Goal: Navigation & Orientation: Find specific page/section

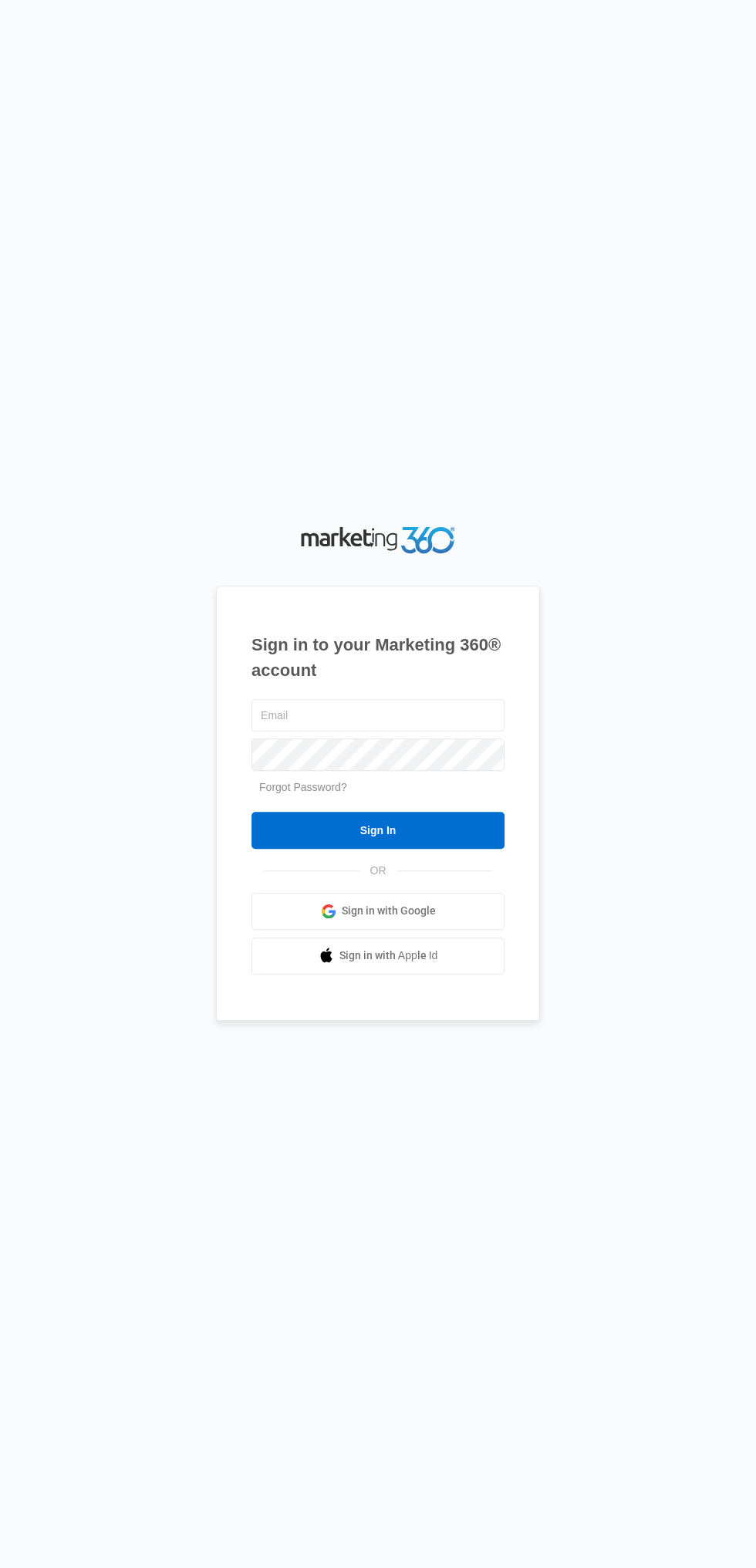
type input "[EMAIL_ADDRESS][DOMAIN_NAME]"
click at [251, 812] on input "Sign In" at bounding box center [378, 830] width 253 height 37
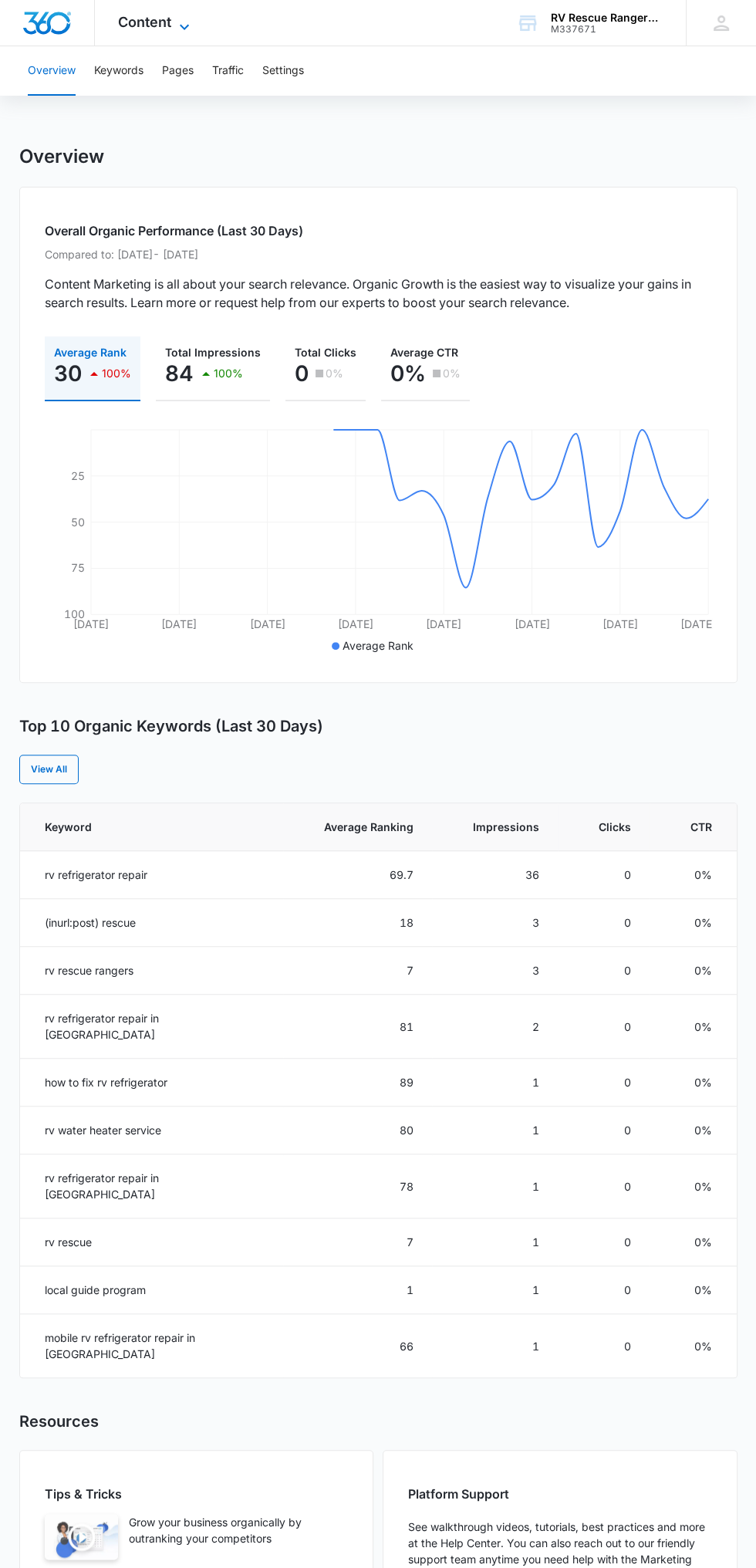
click at [184, 23] on icon at bounding box center [184, 26] width 18 height 18
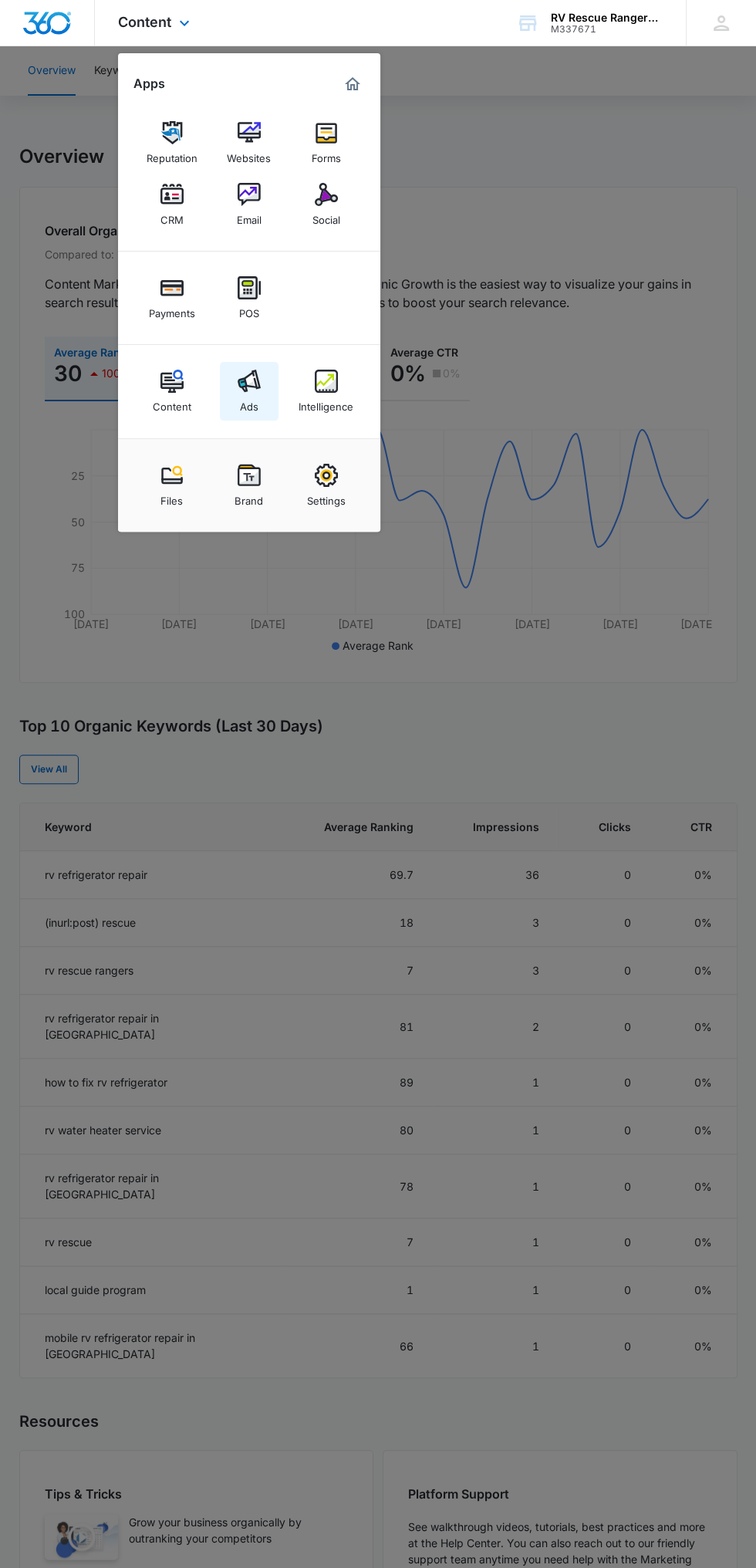
click at [232, 399] on link "Ads" at bounding box center [249, 391] width 58 height 58
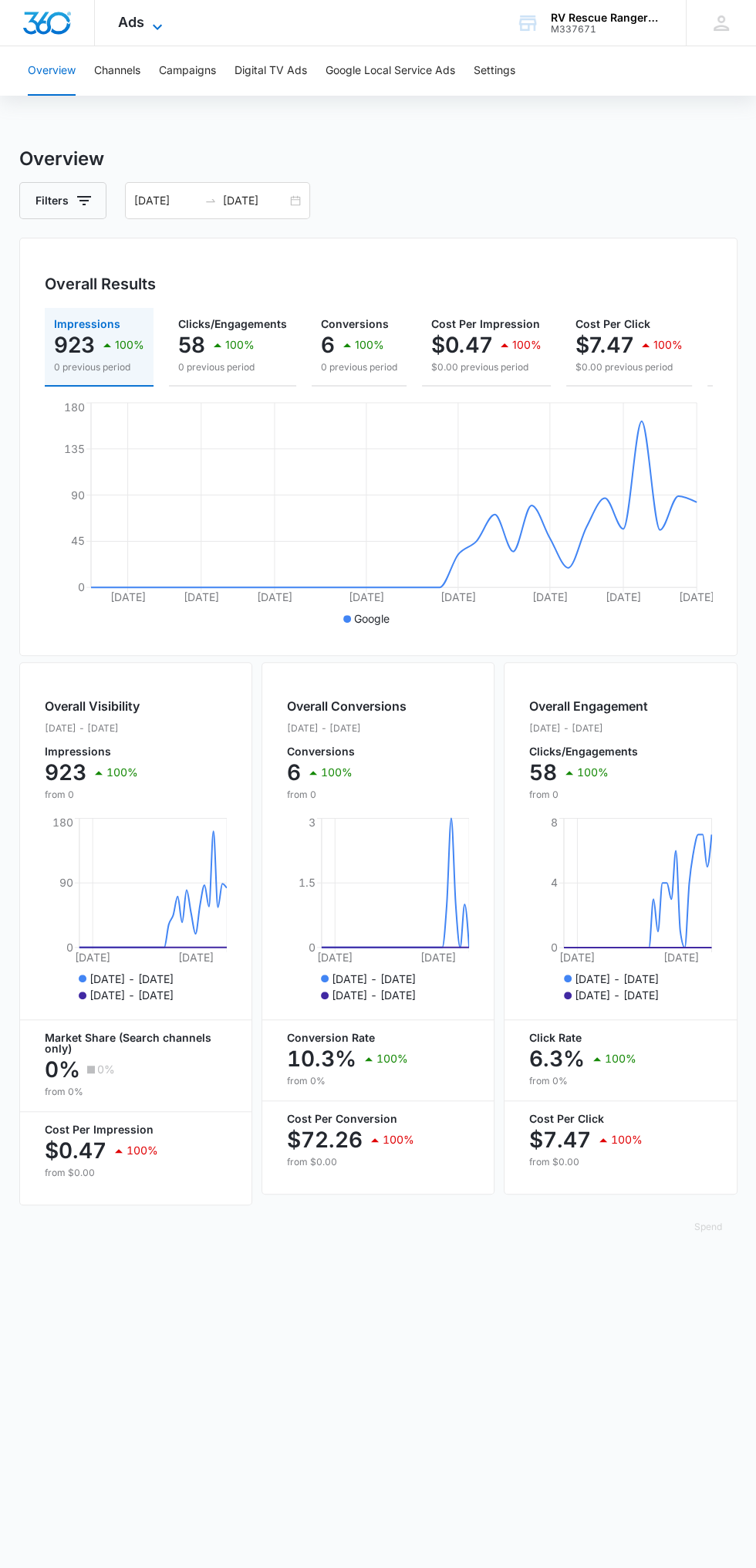
click at [151, 30] on icon at bounding box center [157, 26] width 18 height 18
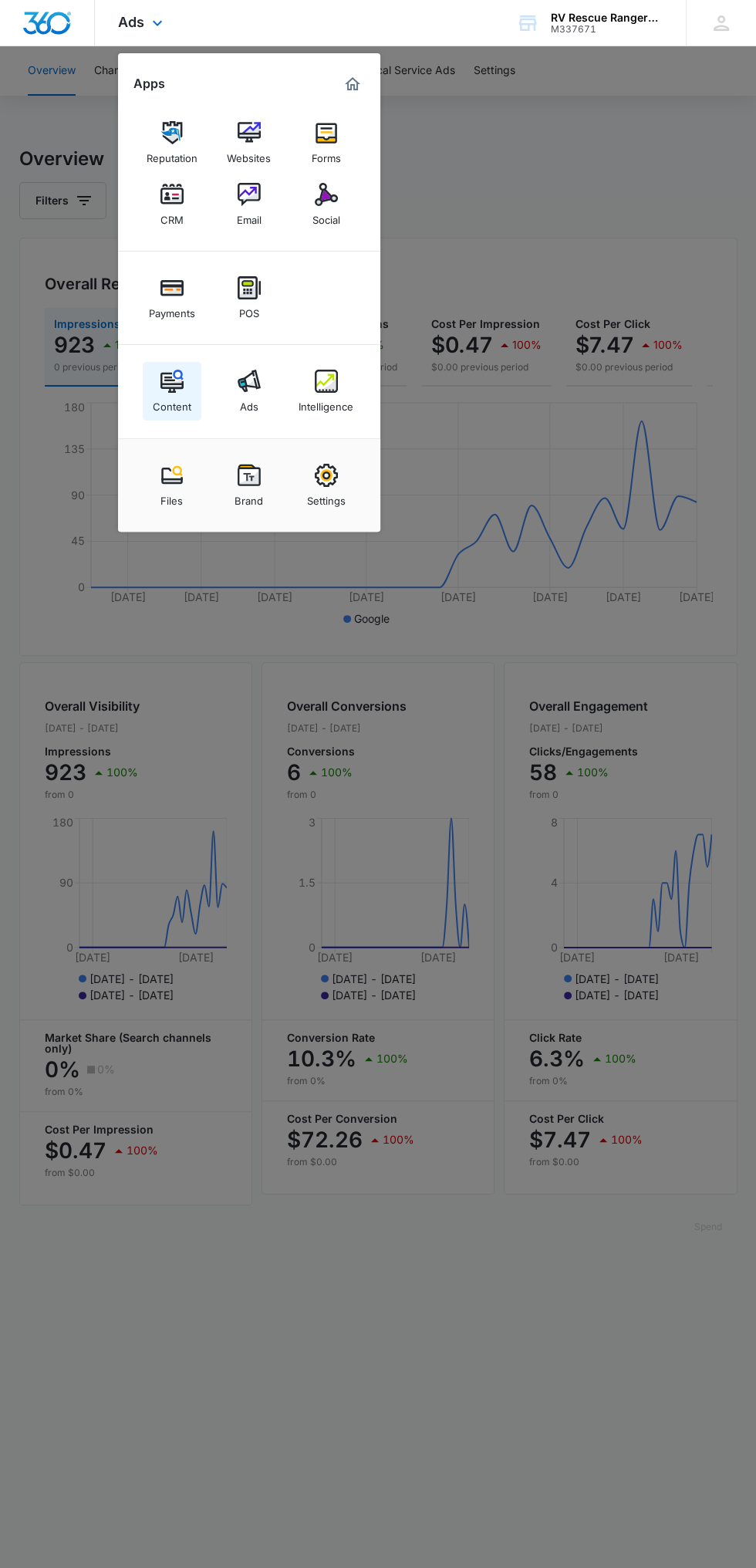
click at [184, 395] on div "Content" at bounding box center [172, 402] width 38 height 20
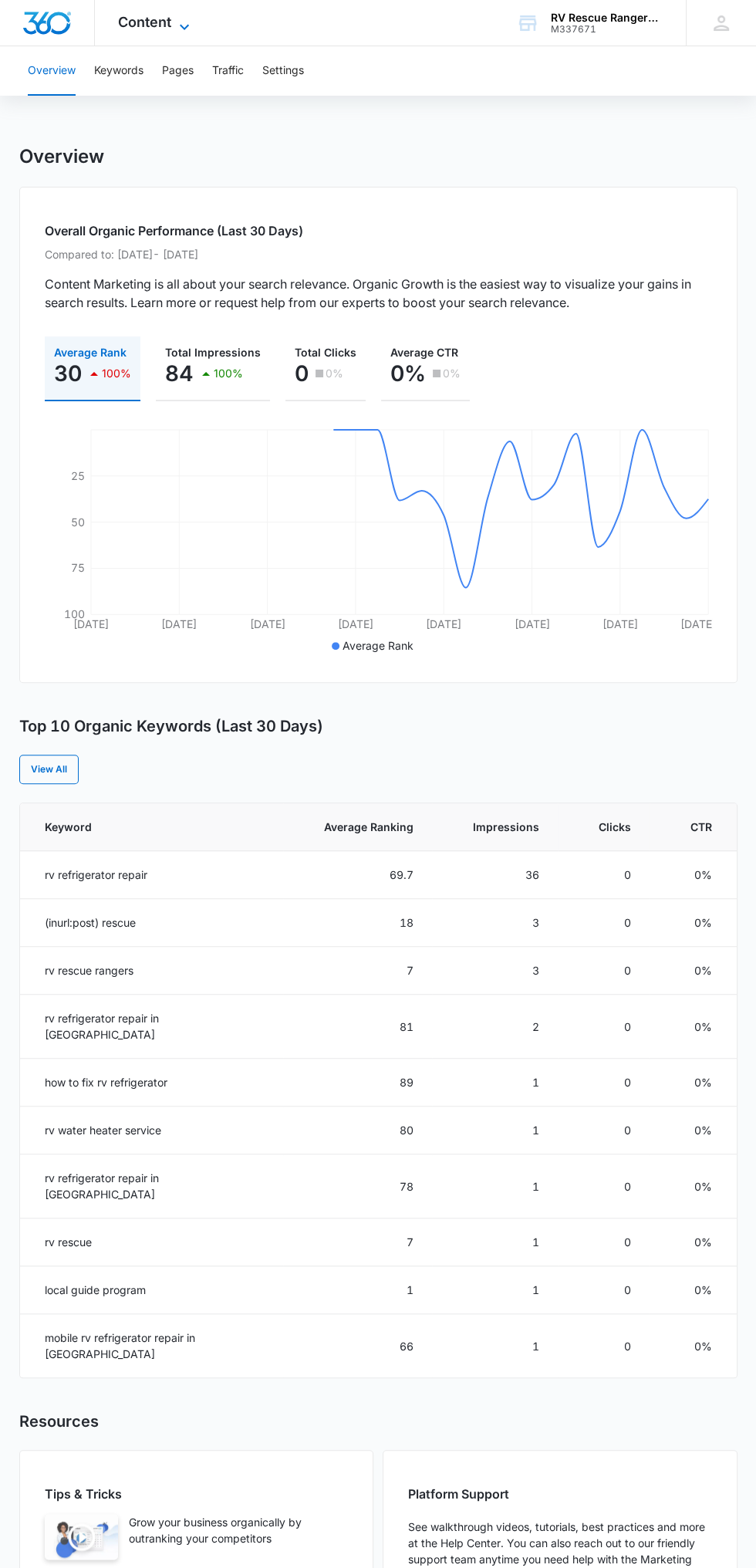
click at [179, 31] on icon at bounding box center [184, 26] width 18 height 18
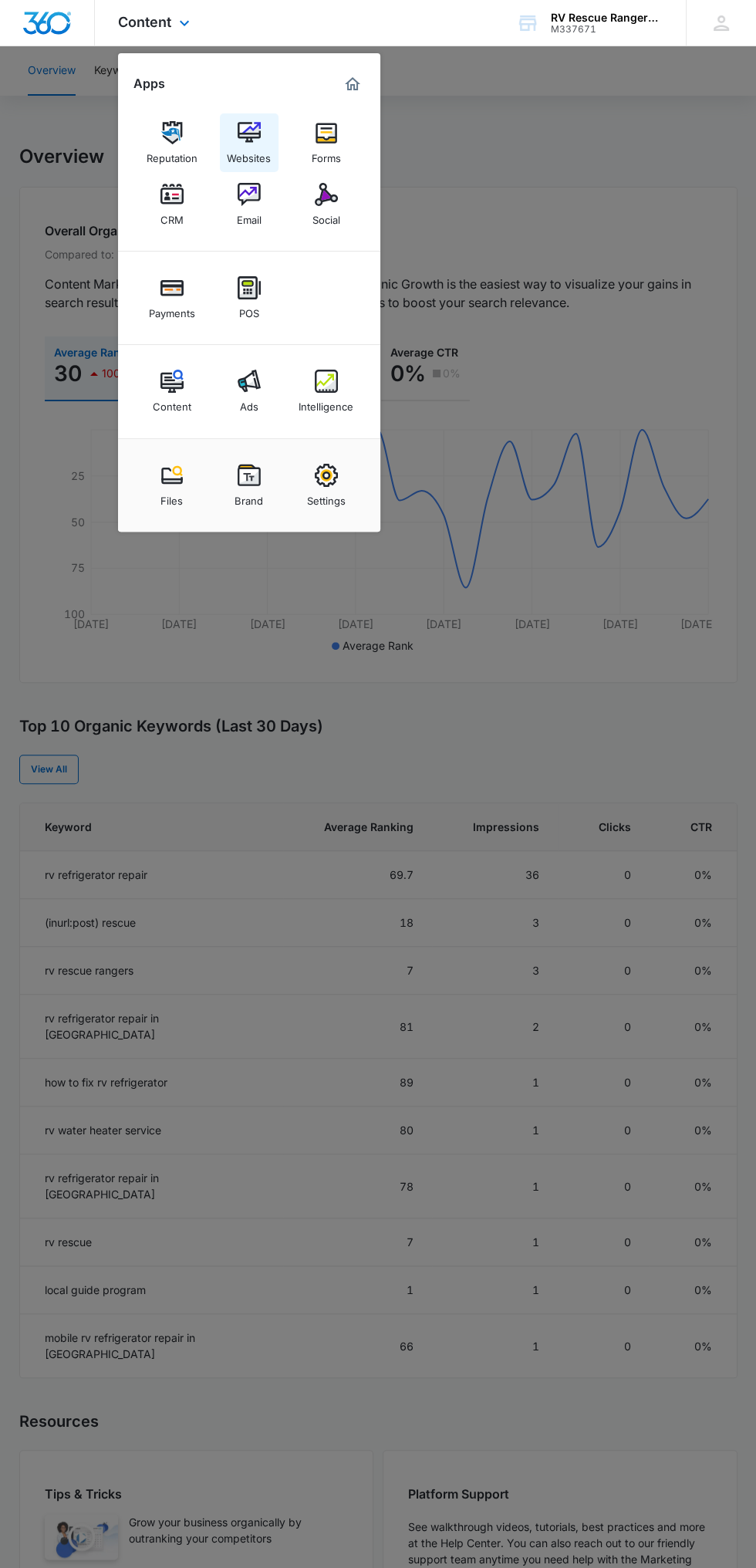
click at [268, 131] on link "Websites" at bounding box center [249, 142] width 58 height 58
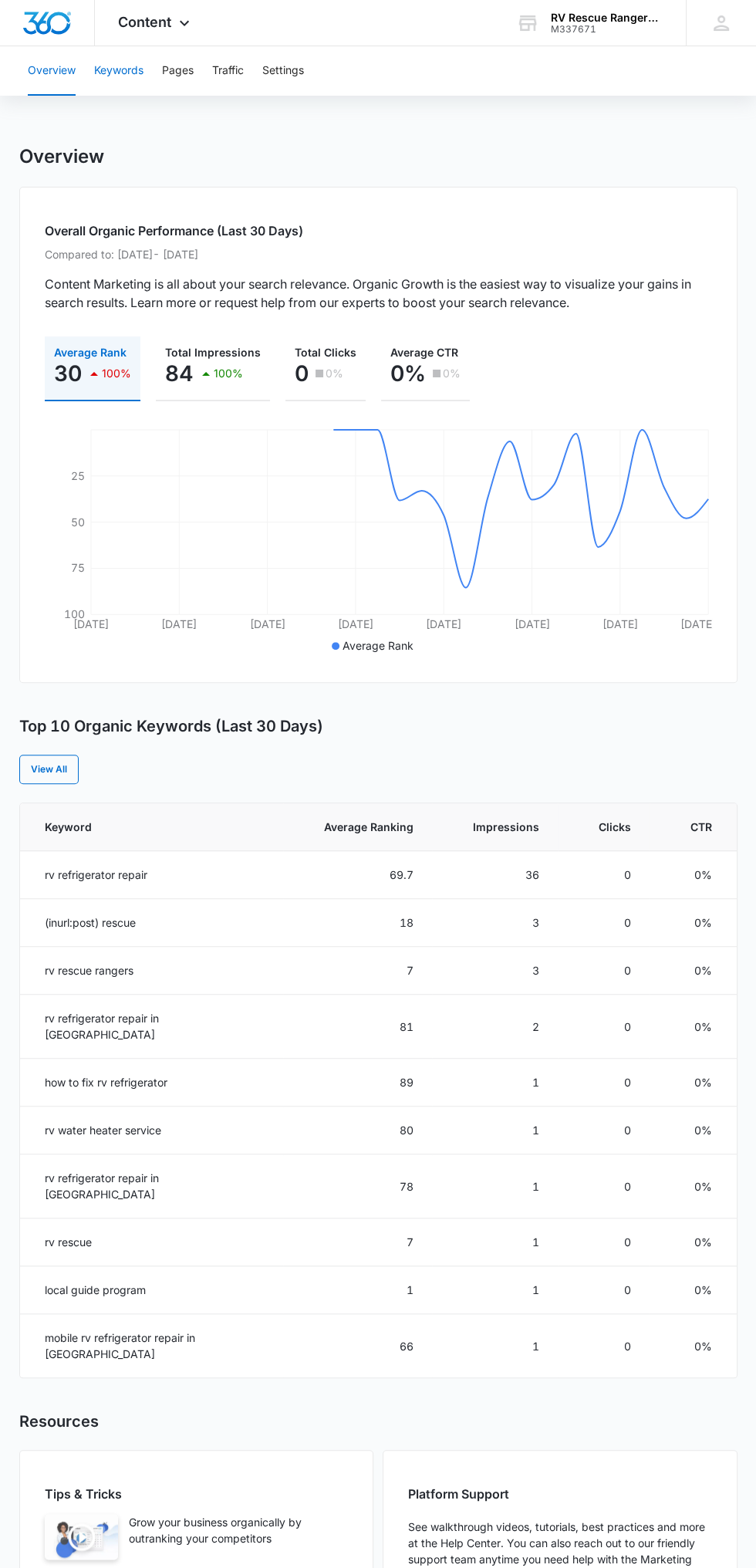
click at [137, 71] on button "Keywords" at bounding box center [118, 70] width 50 height 50
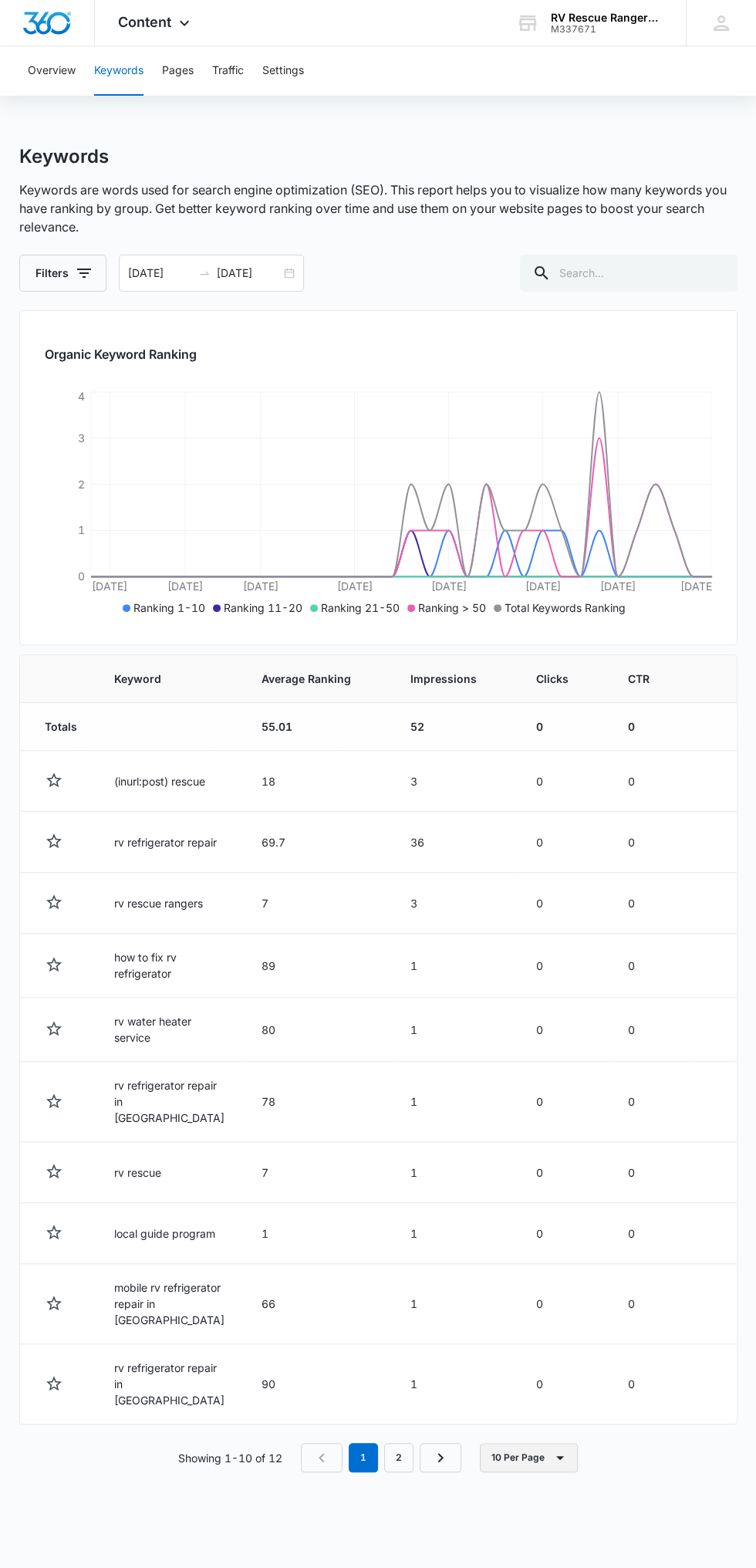
click at [566, 1467] on icon "button" at bounding box center [559, 1457] width 18 height 18
click at [563, 1511] on button "100 Per Page" at bounding box center [543, 1503] width 124 height 23
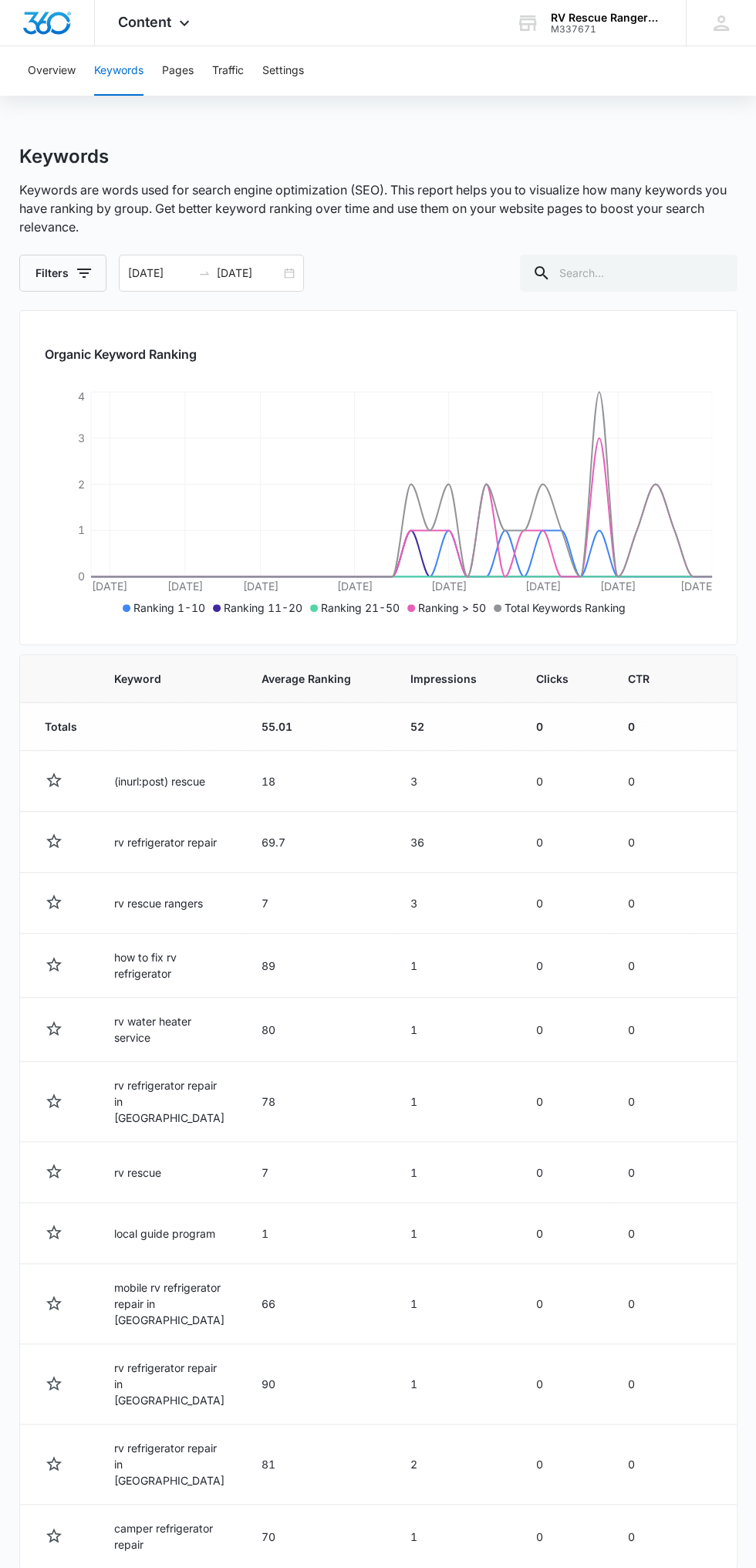
scroll to position [92, 0]
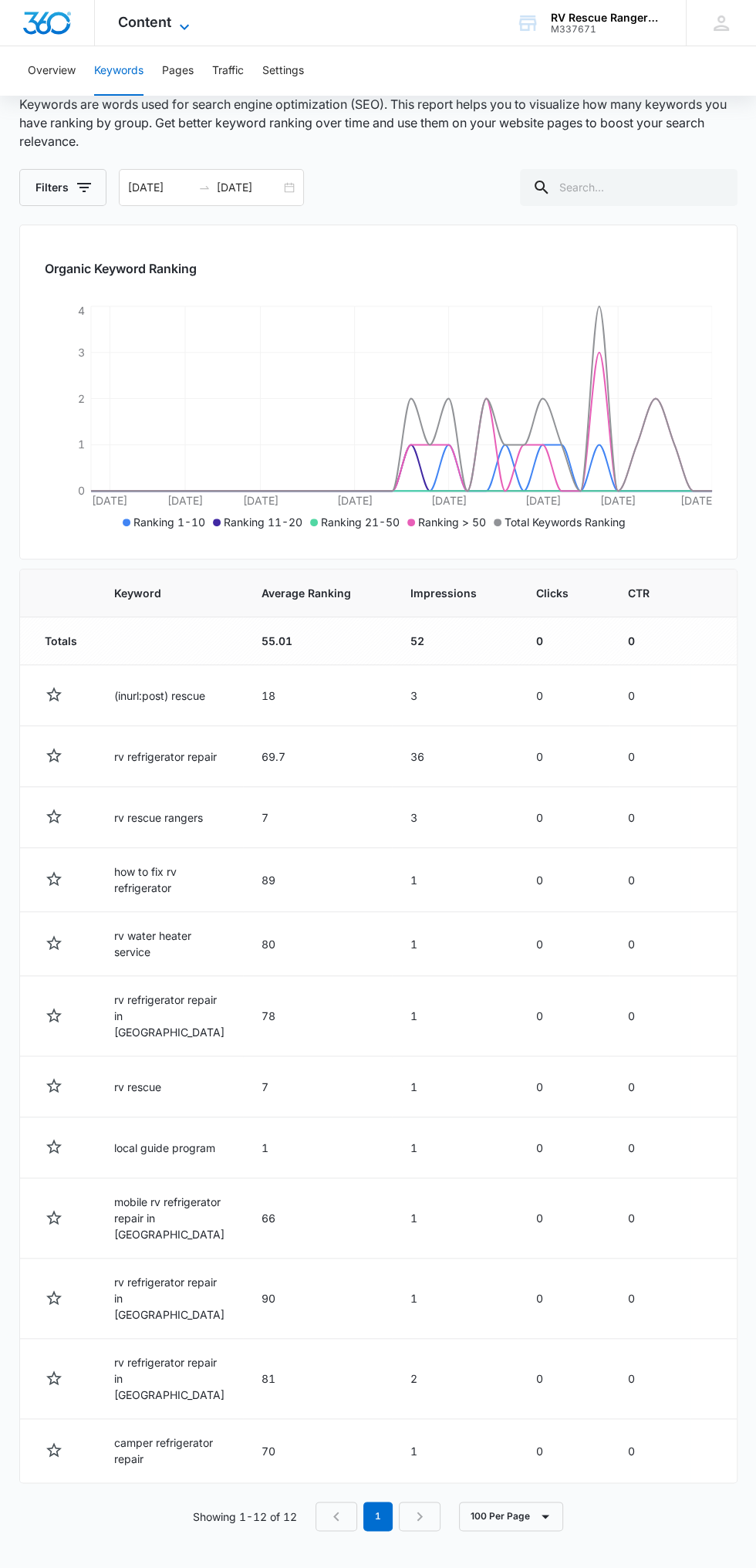
click at [184, 23] on icon at bounding box center [184, 26] width 18 height 18
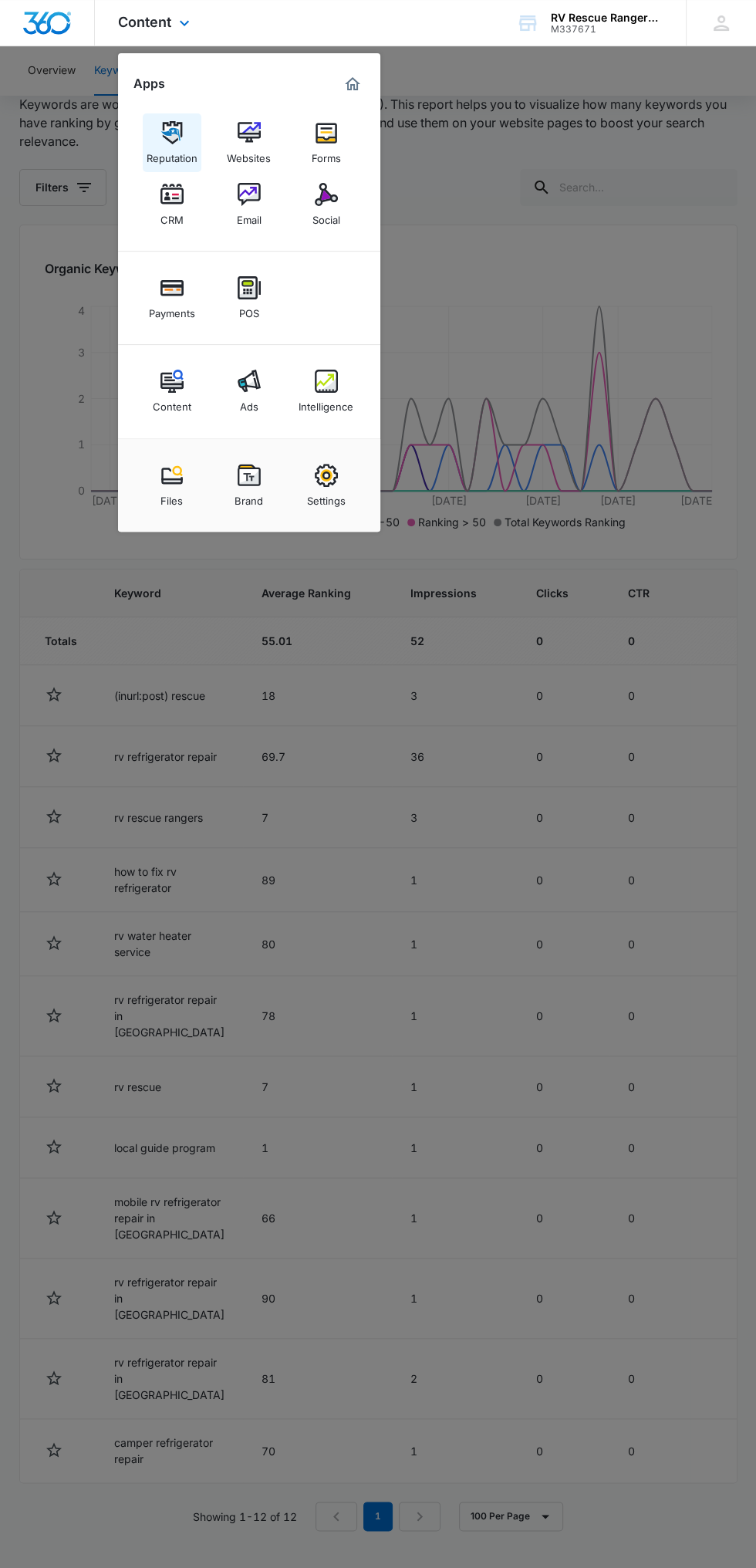
click at [172, 133] on img at bounding box center [171, 132] width 23 height 23
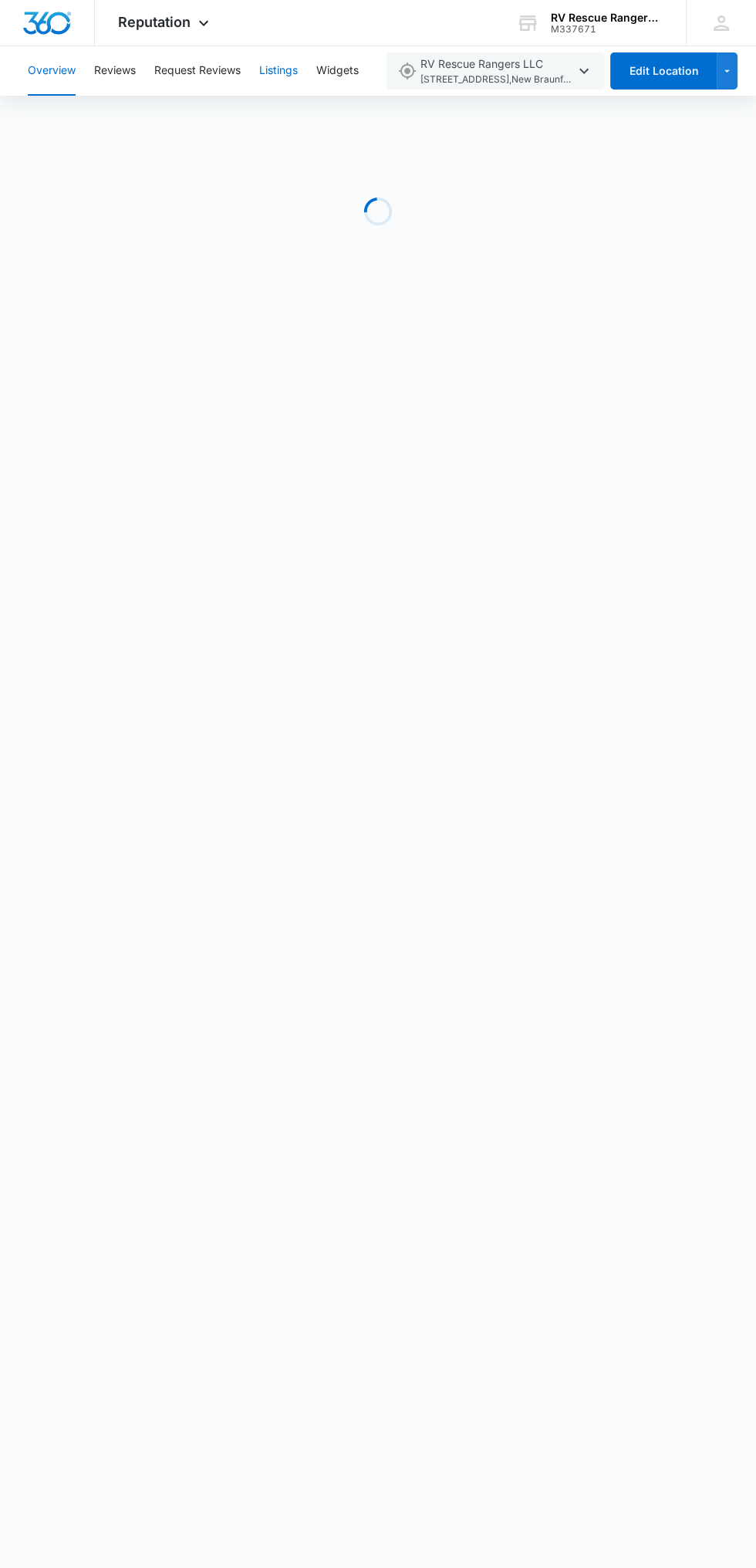
click at [272, 70] on button "Listings" at bounding box center [278, 70] width 38 height 50
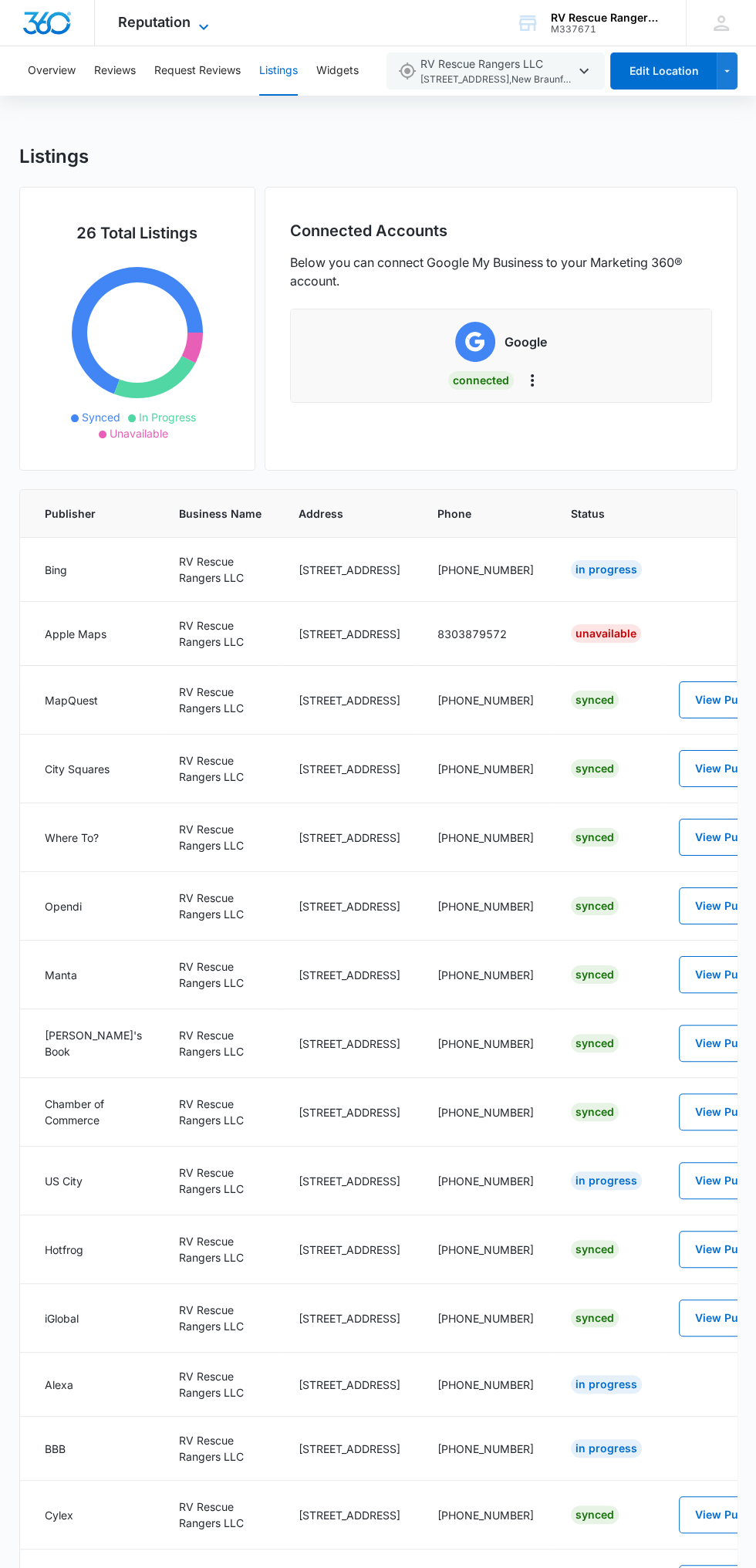
click at [171, 22] on span "Reputation" at bounding box center [154, 22] width 72 height 17
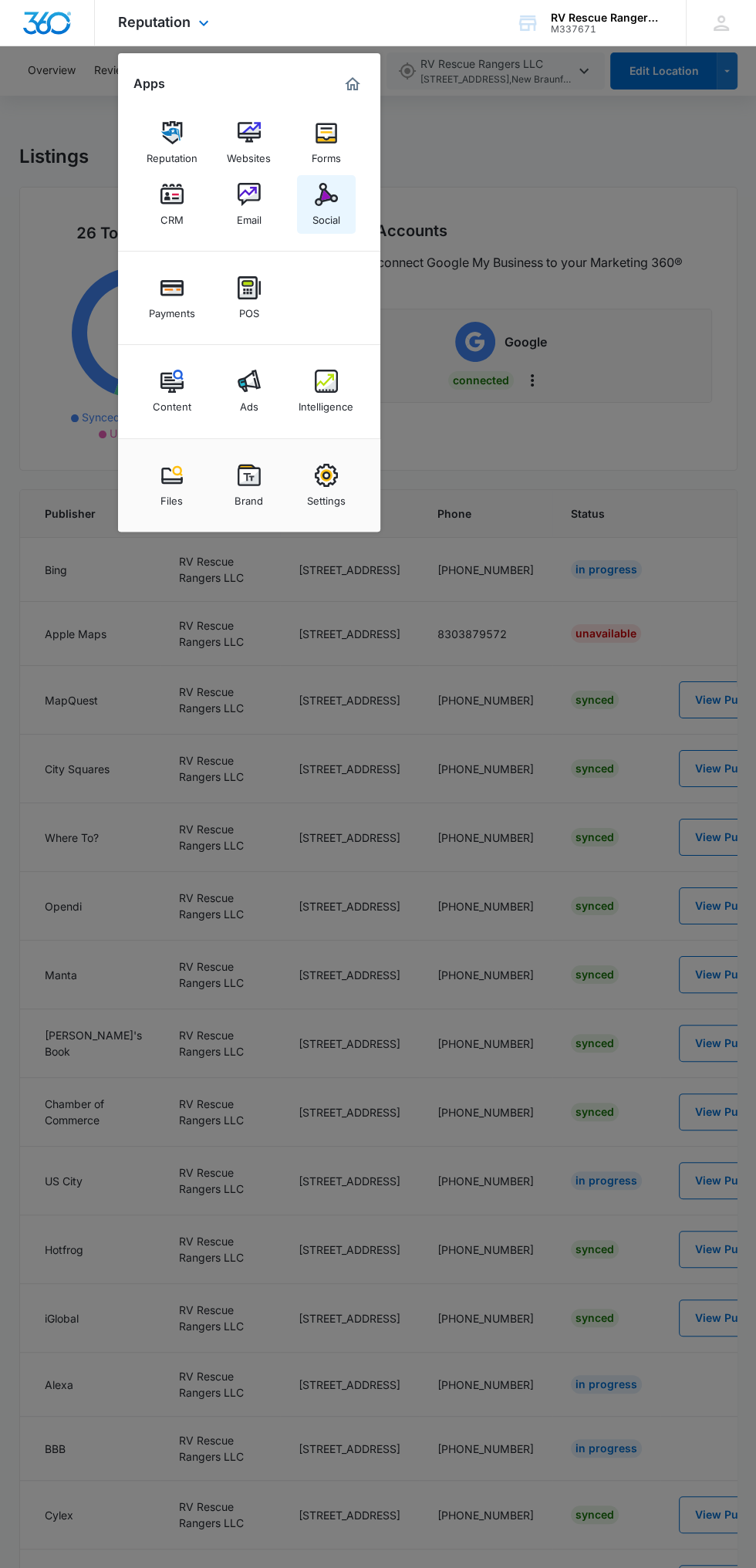
click at [342, 217] on link "Social" at bounding box center [325, 204] width 58 height 58
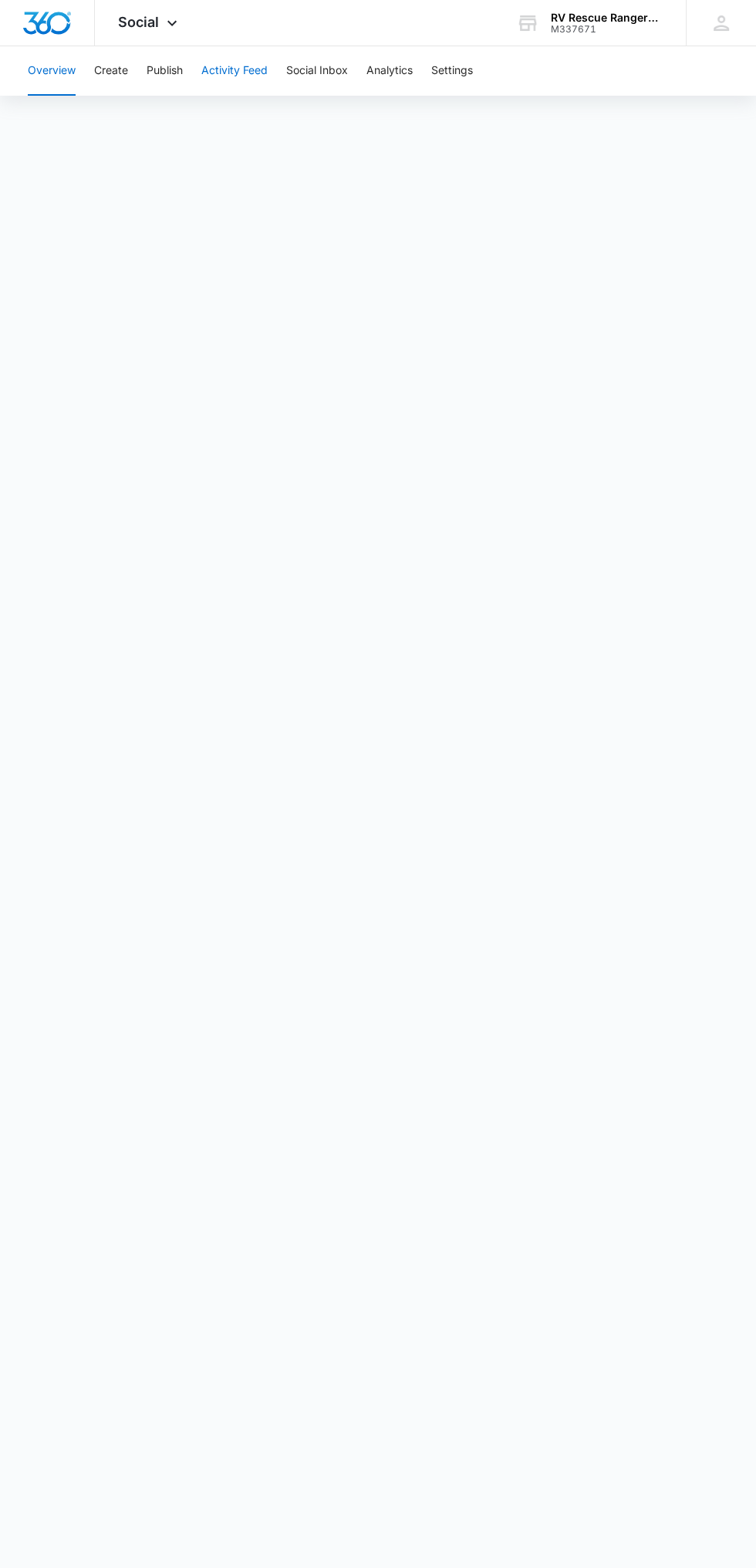
click at [247, 65] on button "Activity Feed" at bounding box center [234, 70] width 66 height 50
click at [169, 70] on button "Publish" at bounding box center [165, 70] width 37 height 50
click at [154, 70] on button "Publish" at bounding box center [165, 70] width 37 height 50
click at [392, 70] on button "Analytics" at bounding box center [389, 70] width 46 height 50
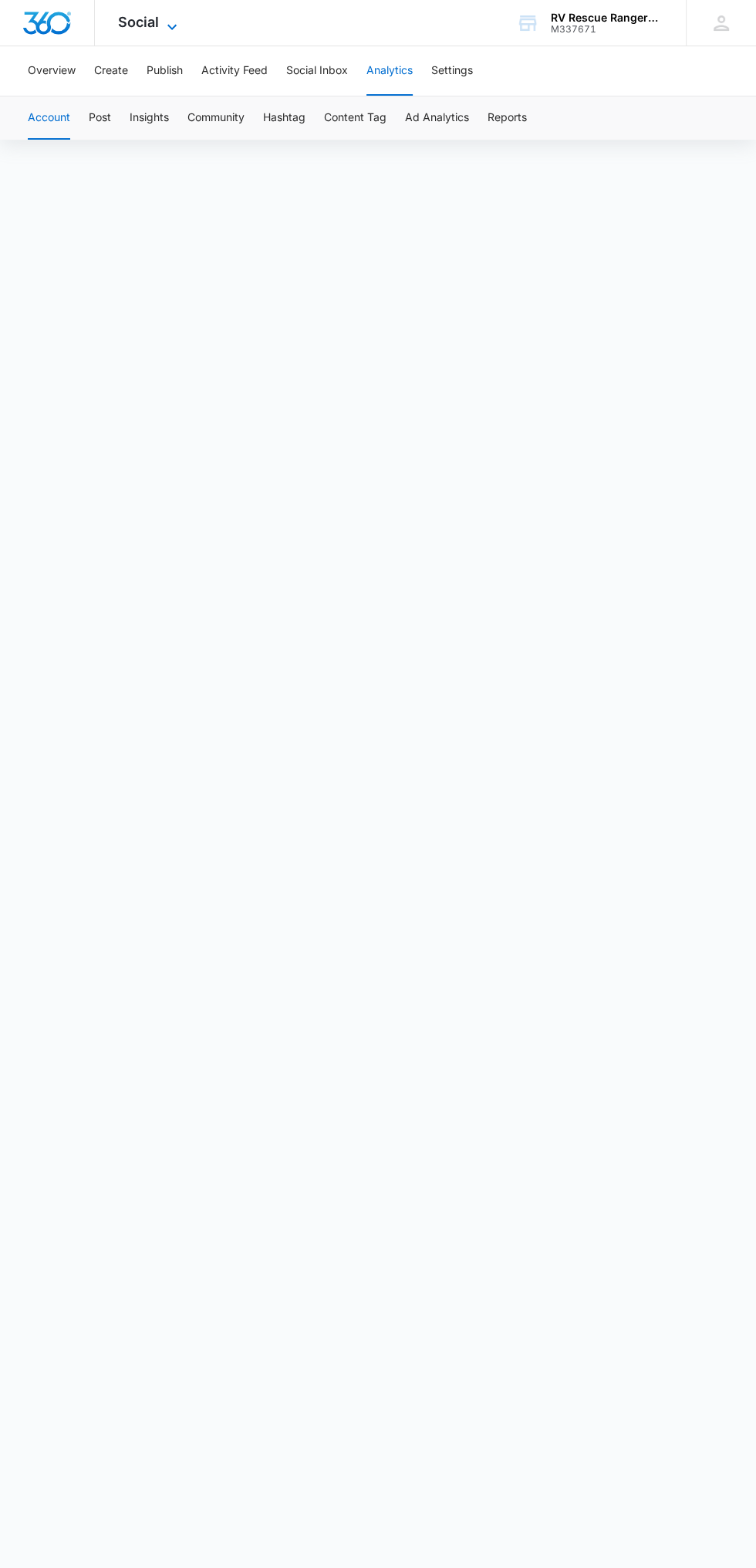
click at [169, 18] on icon at bounding box center [171, 26] width 18 height 18
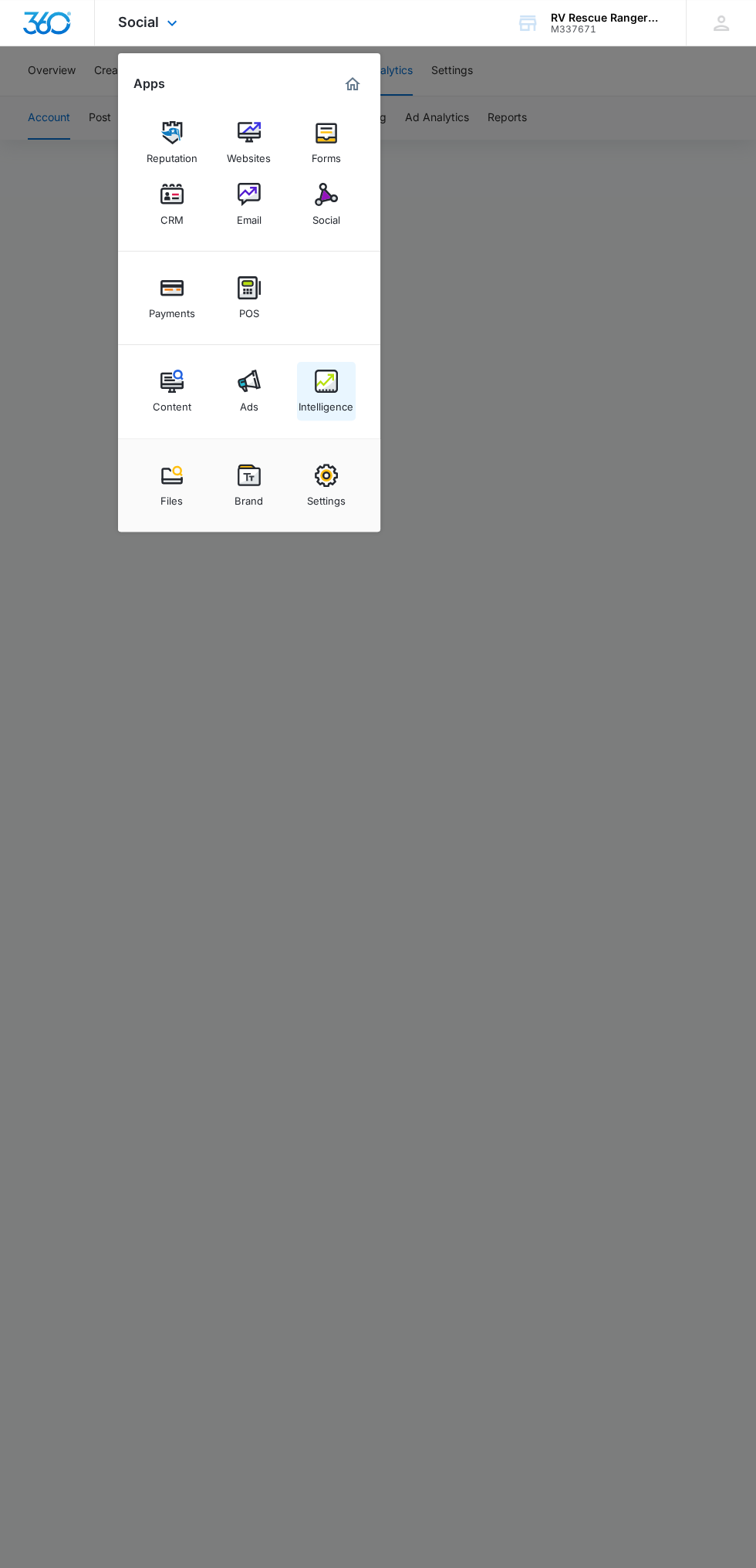
click at [329, 392] on img at bounding box center [326, 381] width 23 height 23
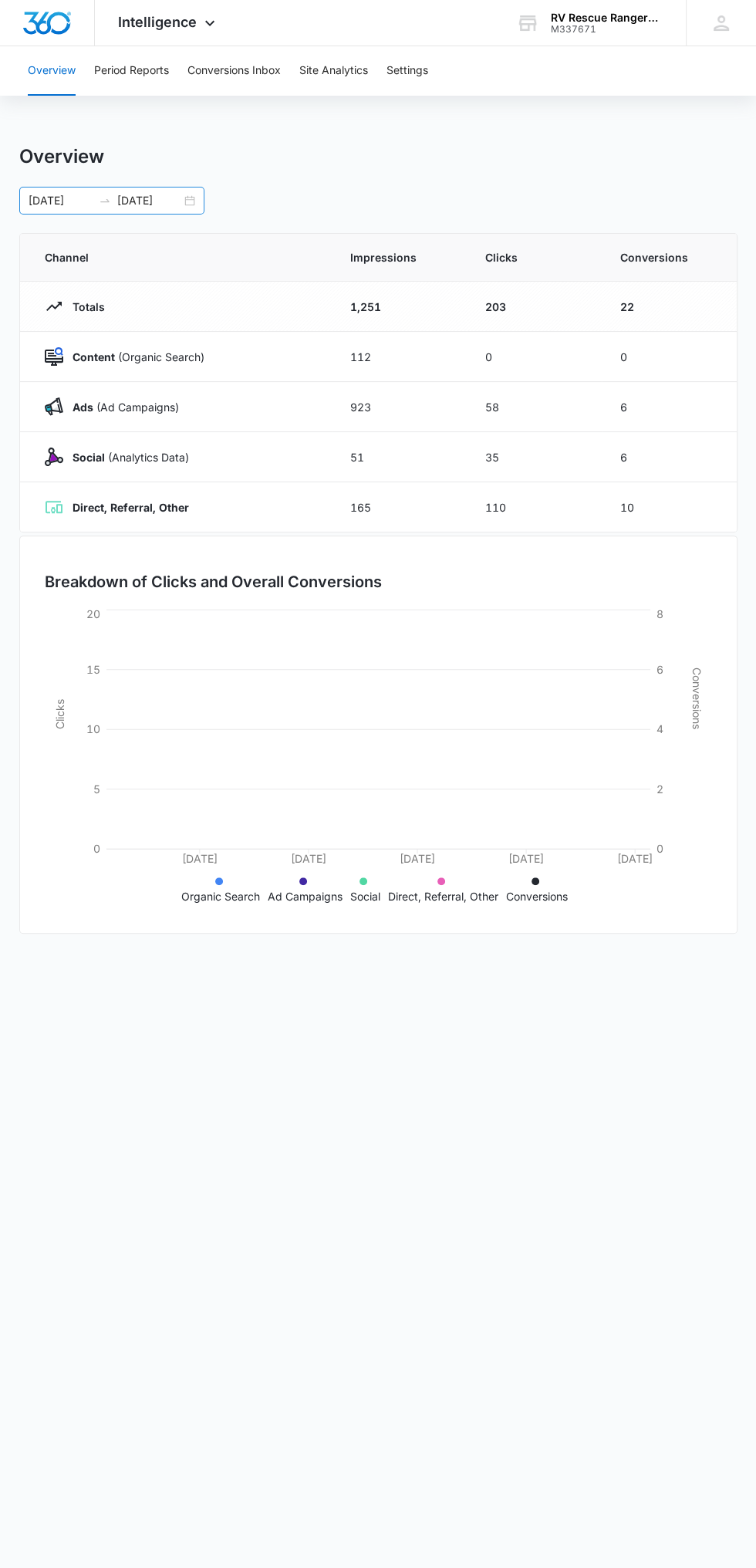
click at [204, 196] on div "09/03/2025 10/06/2025" at bounding box center [111, 201] width 185 height 28
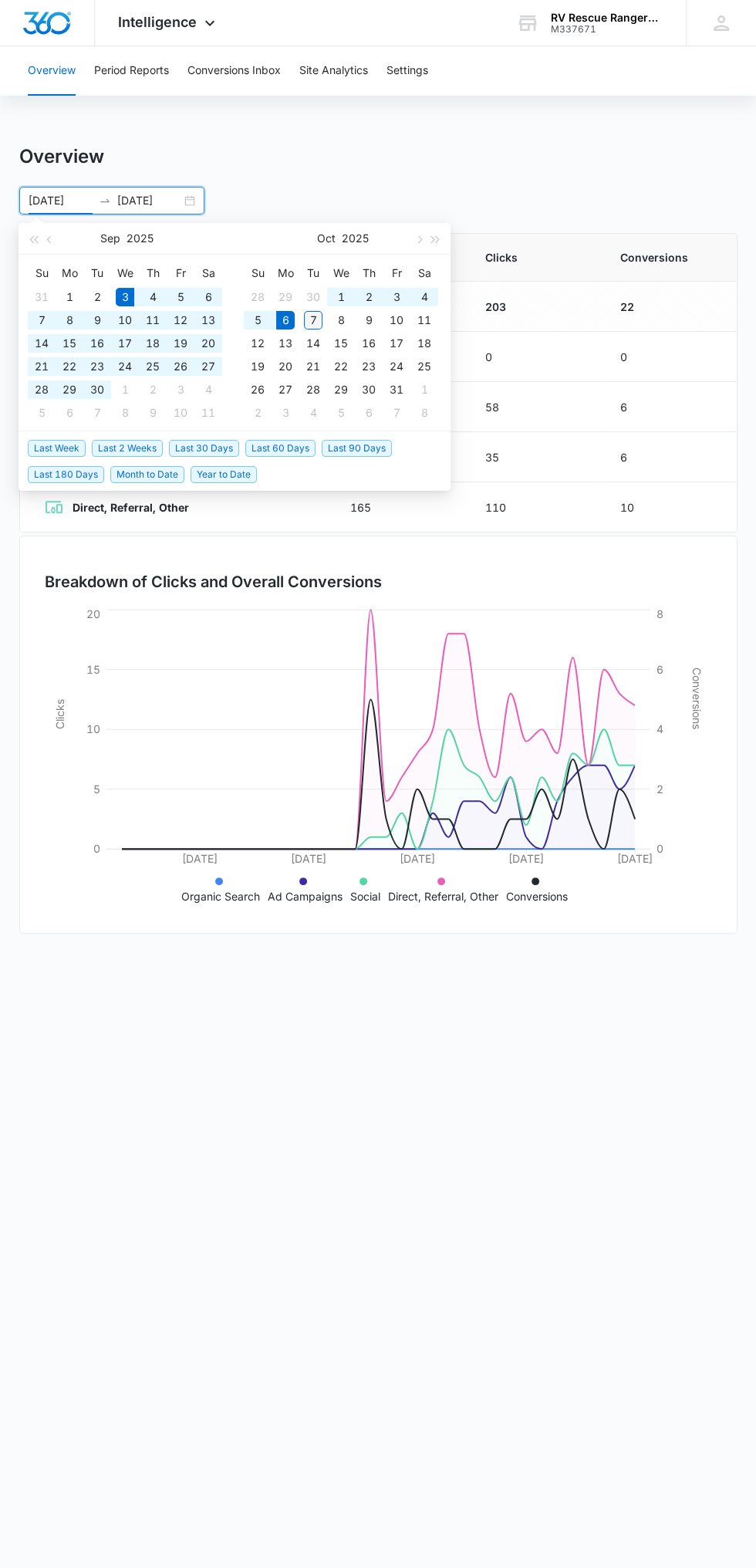
click at [319, 312] on div "7" at bounding box center [312, 319] width 18 height 18
type input "[DATE]"
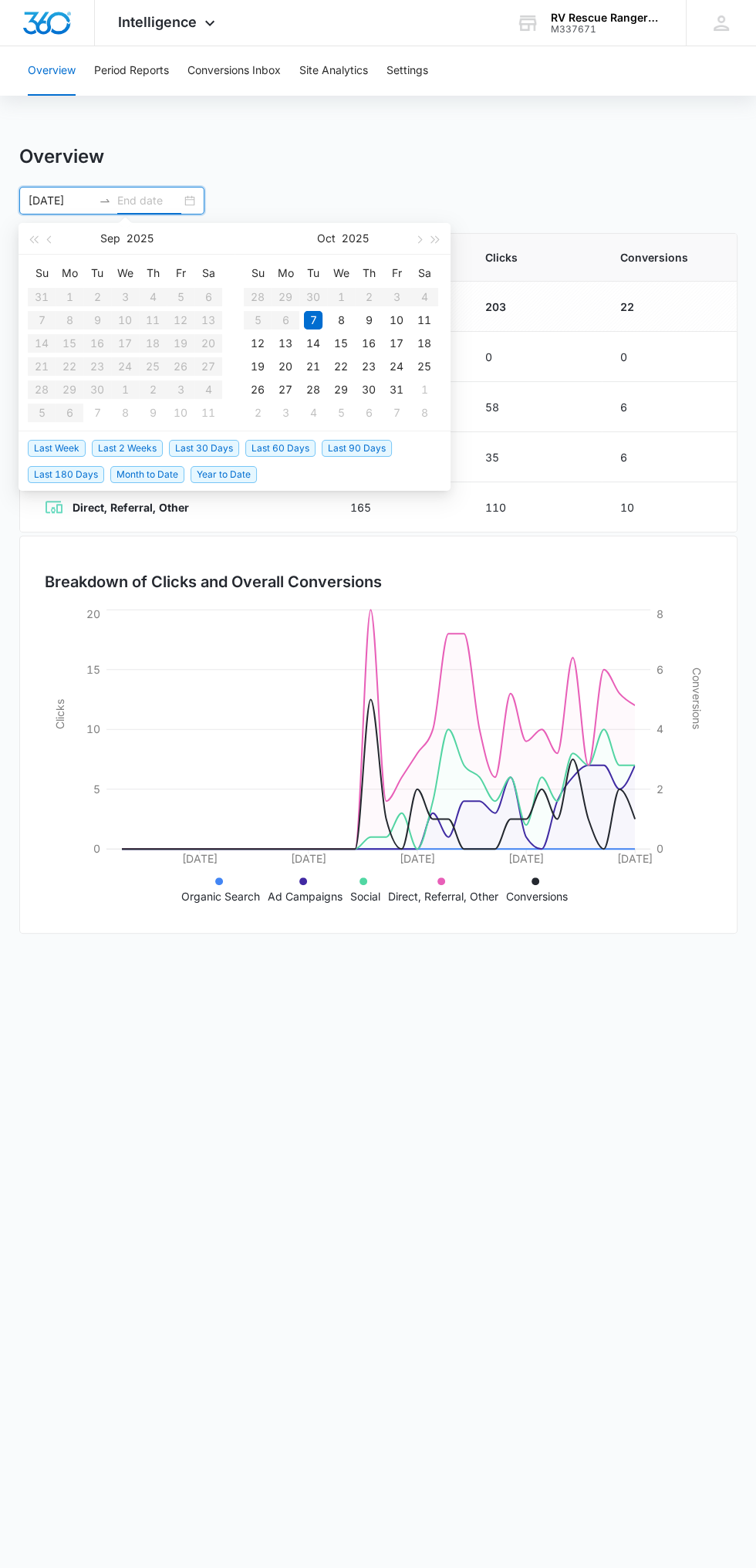
click at [406, 162] on div "Overview" at bounding box center [378, 157] width 719 height 23
type input "[DATE]"
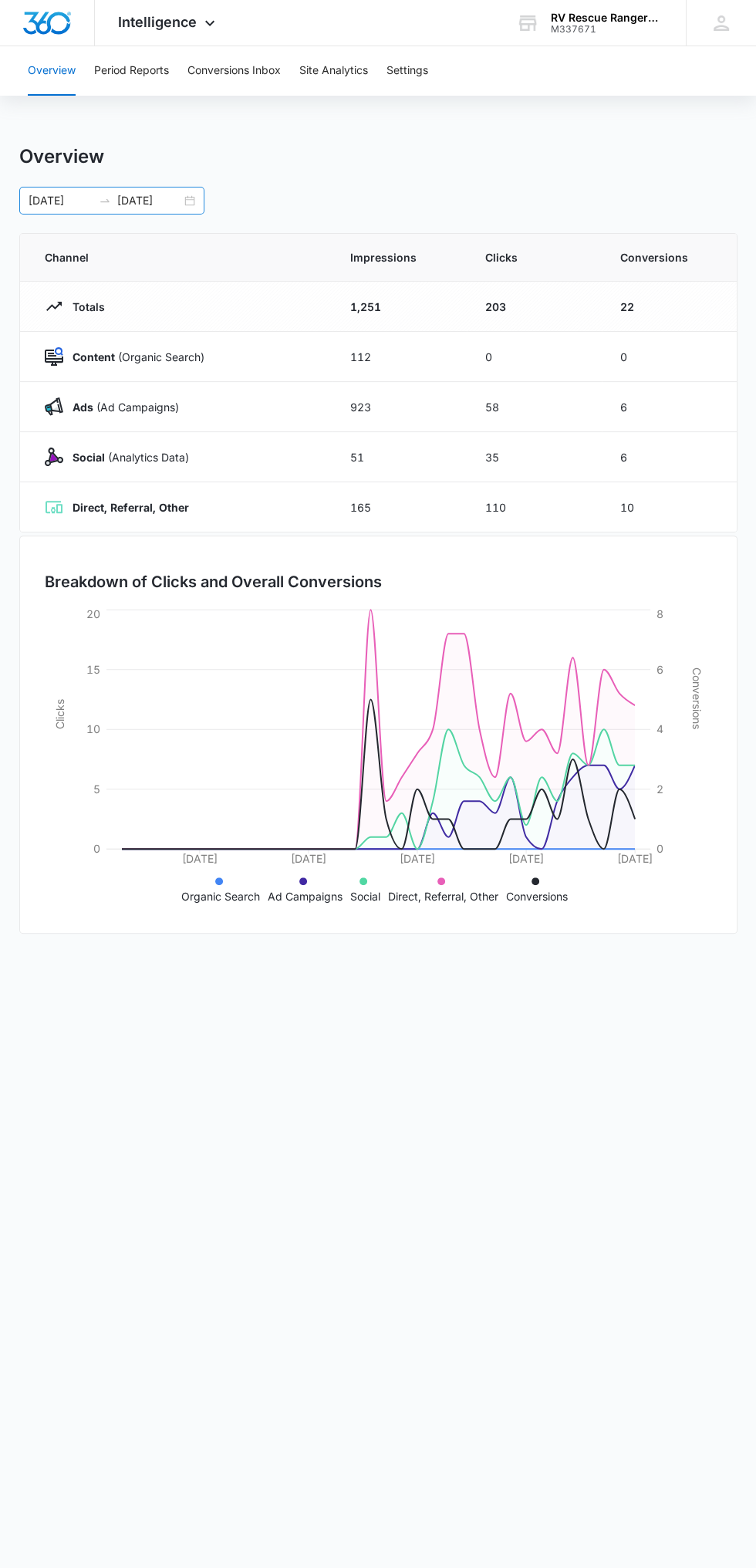
click at [181, 200] on input "10/06/2025" at bounding box center [150, 201] width 64 height 17
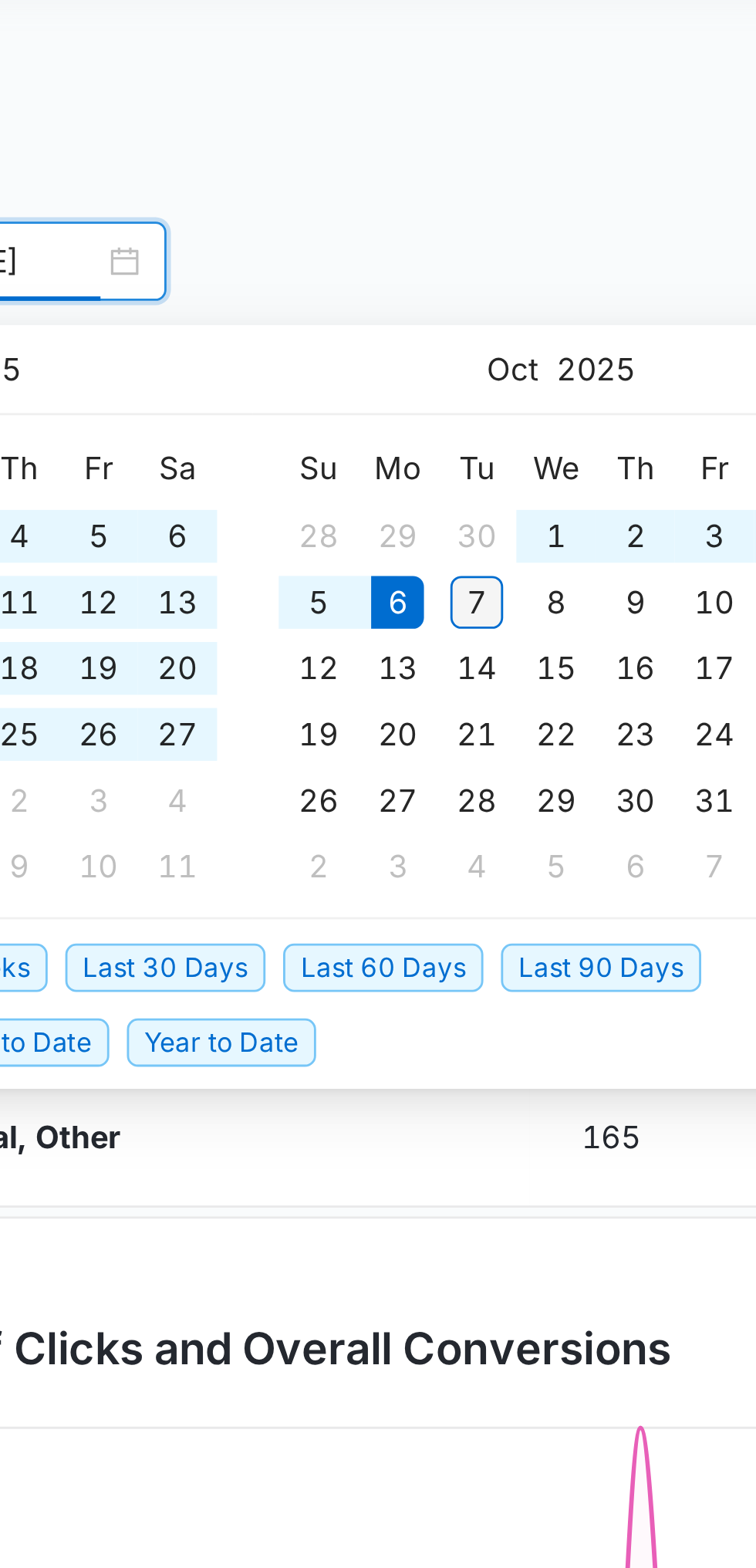
click at [318, 317] on div "7" at bounding box center [312, 319] width 18 height 18
type input "[DATE]"
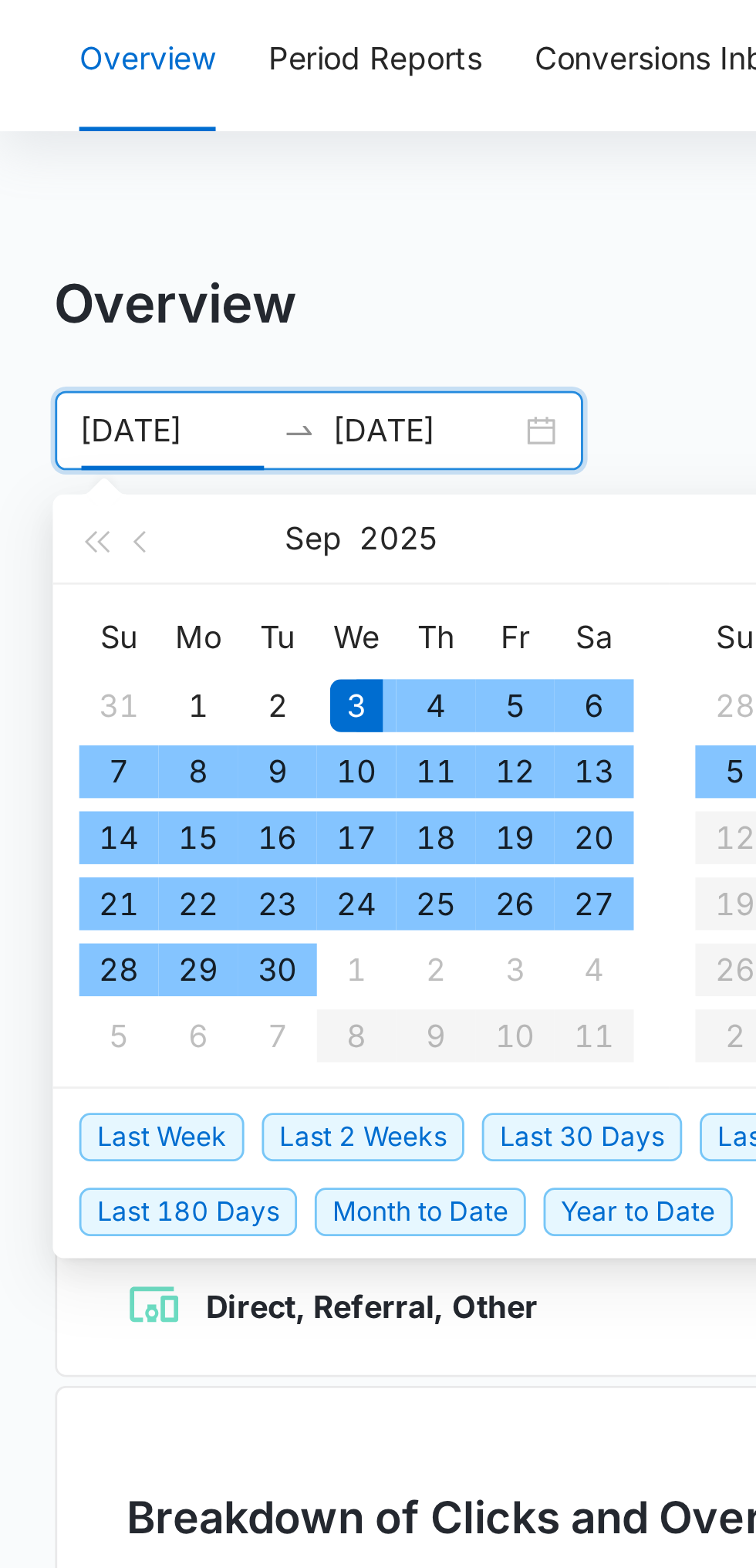
click at [211, 154] on div "Overview" at bounding box center [378, 157] width 719 height 23
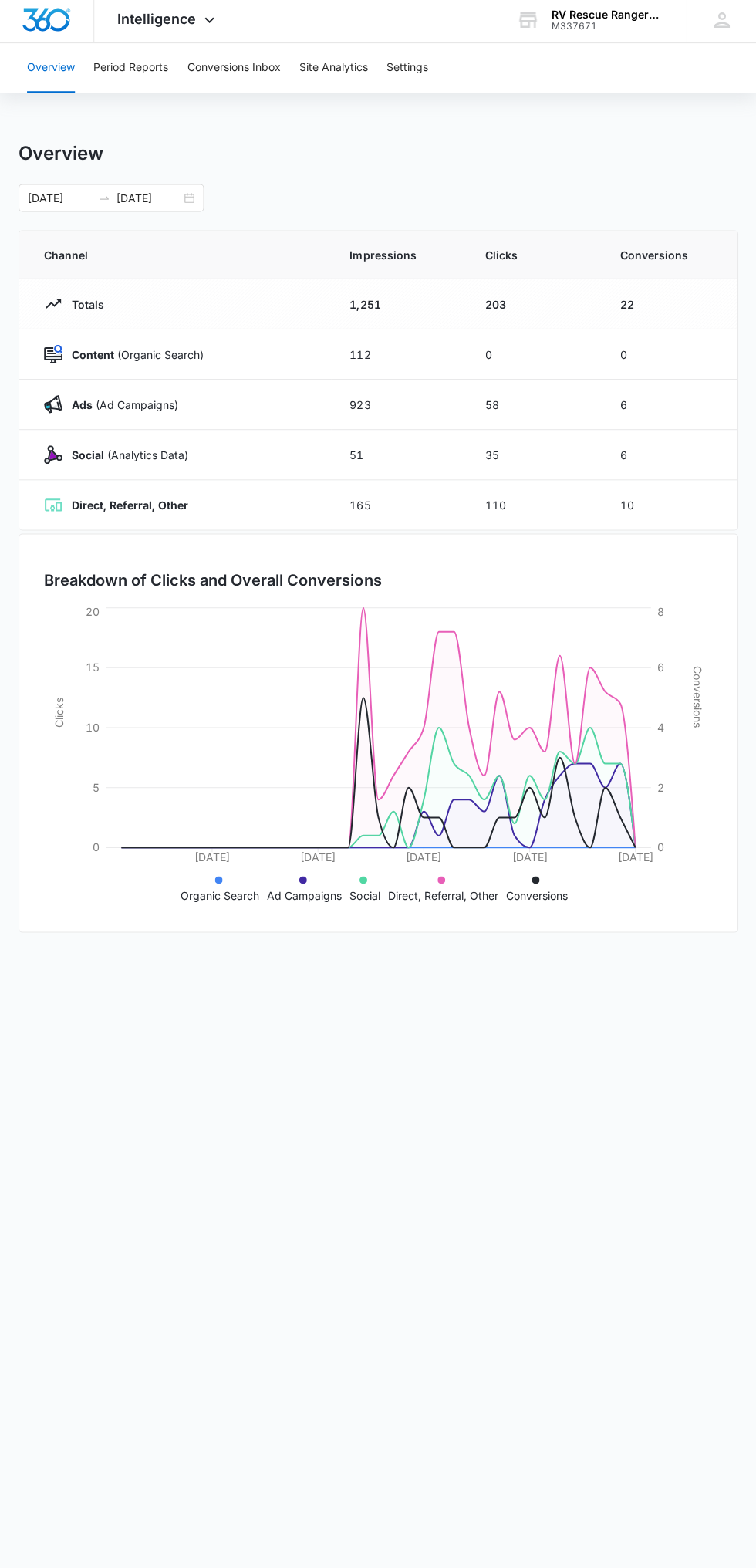
scroll to position [4, 0]
click at [259, 72] on button "Conversions Inbox" at bounding box center [234, 70] width 93 height 50
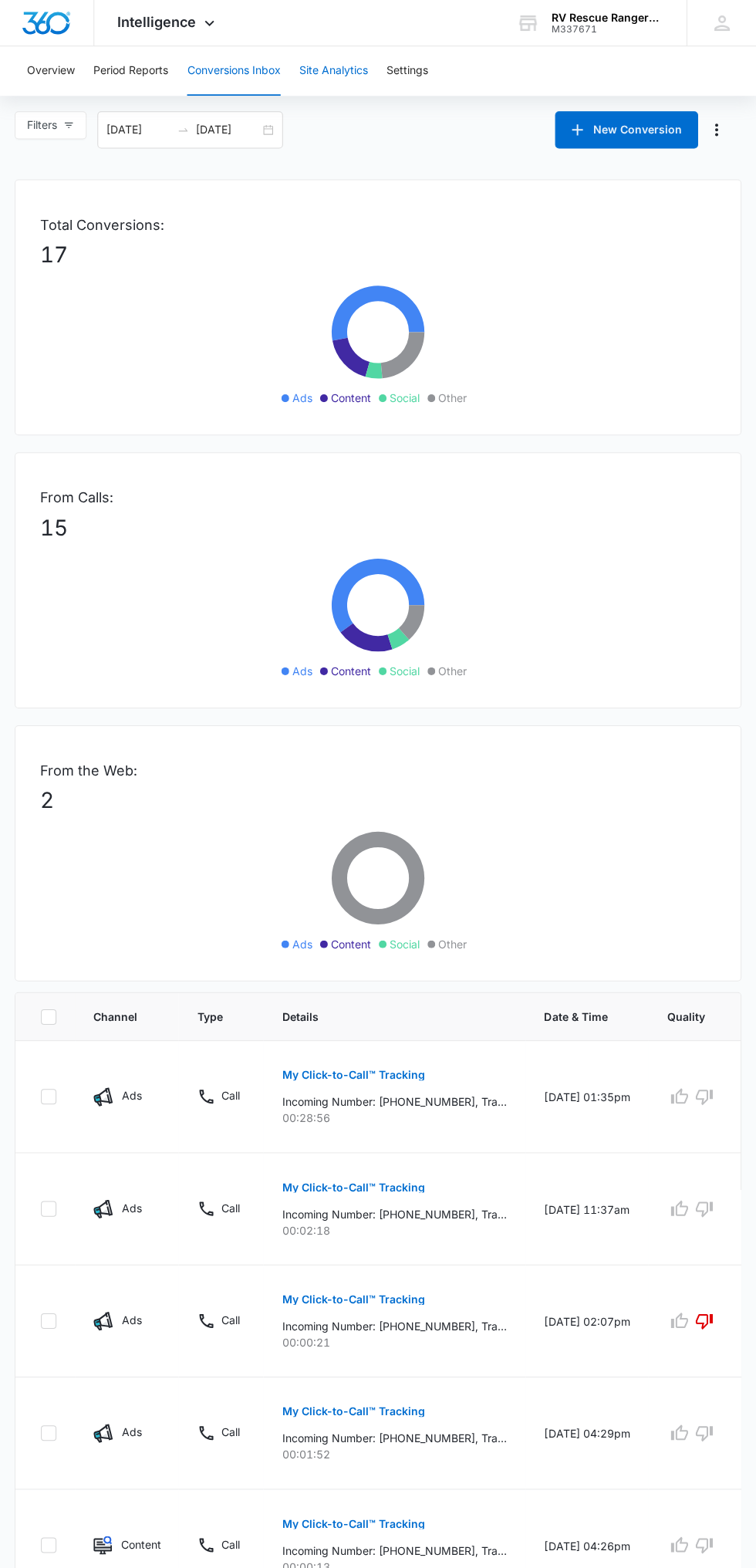
click at [352, 75] on button "Site Analytics" at bounding box center [333, 70] width 69 height 50
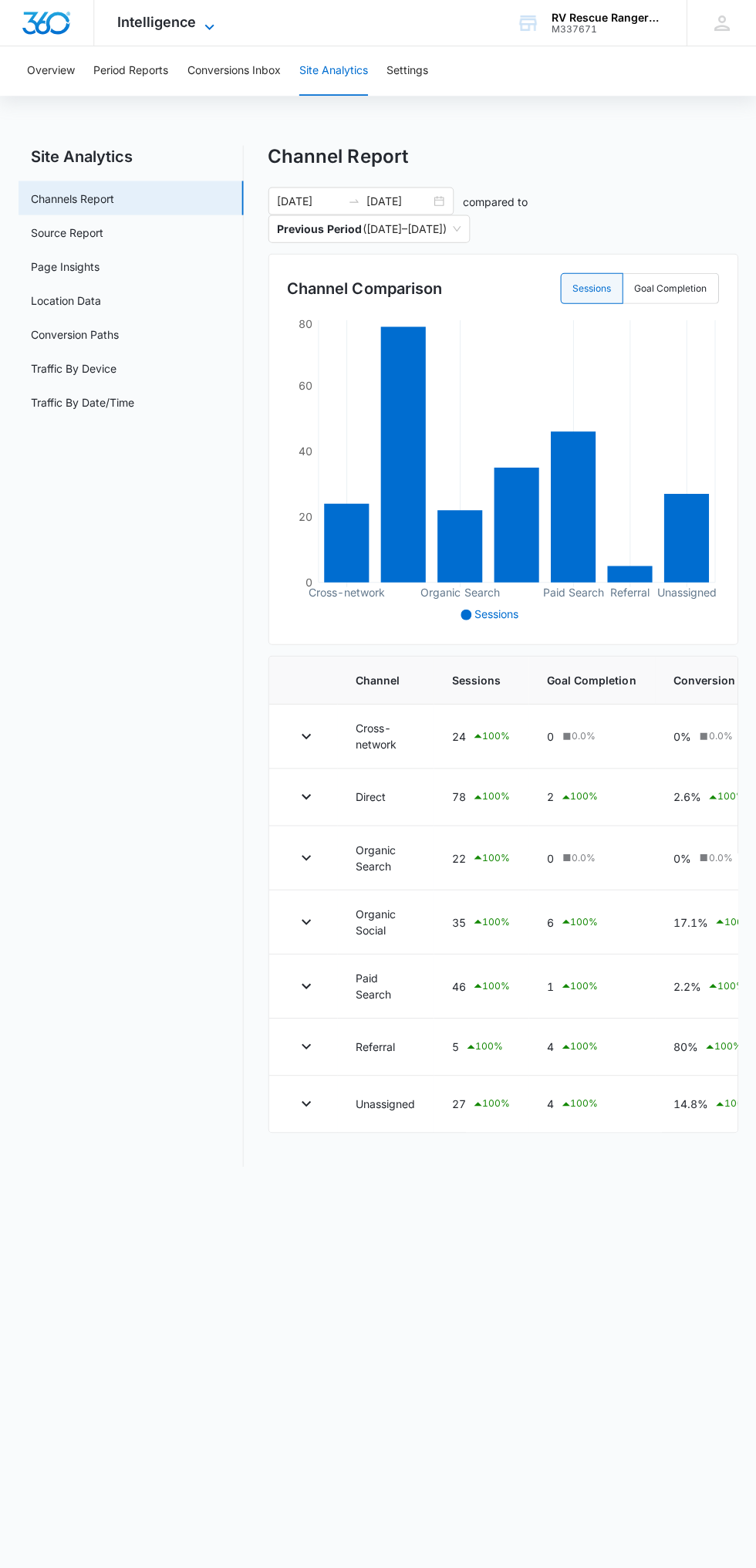
click at [170, 20] on span "Intelligence" at bounding box center [157, 22] width 78 height 17
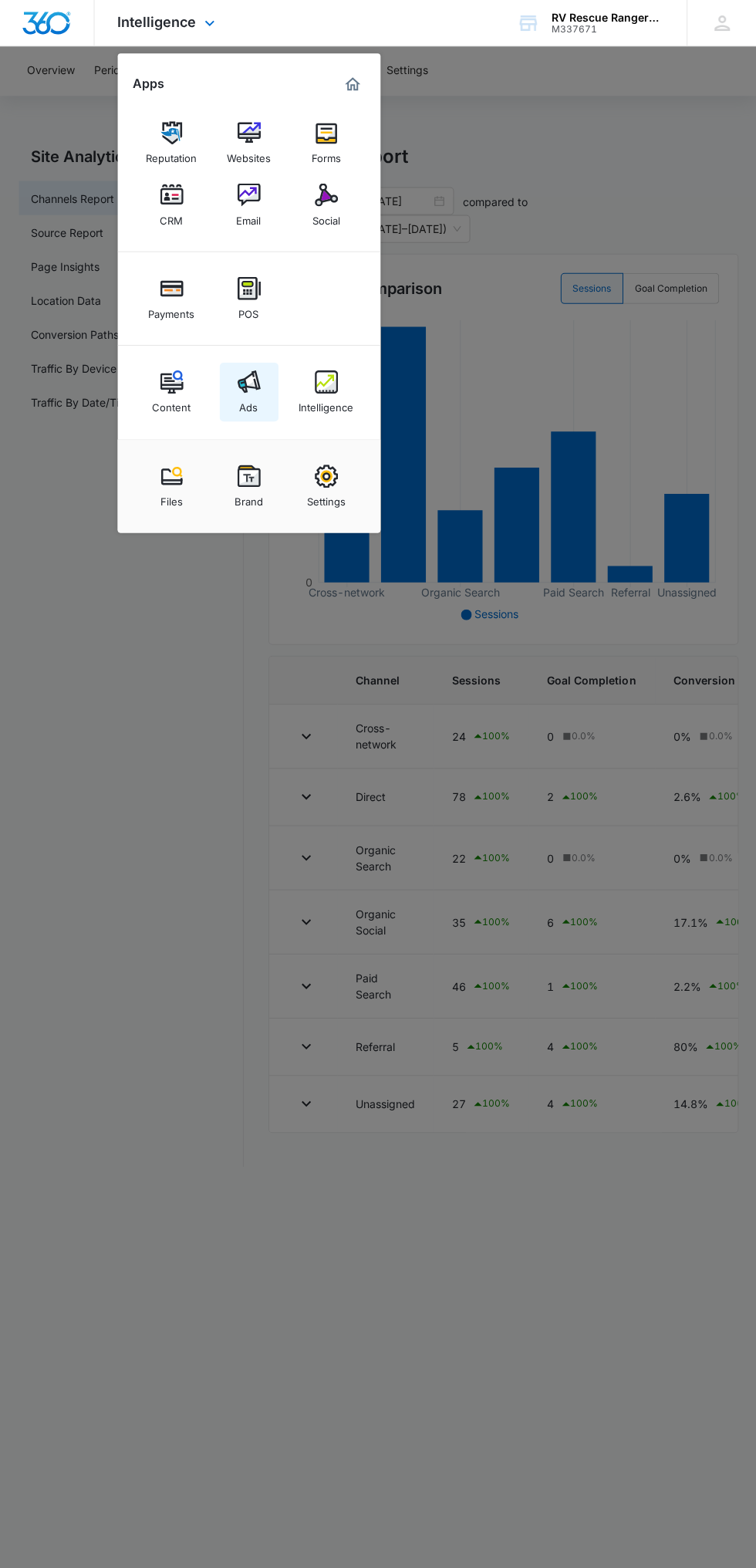
click at [250, 380] on img at bounding box center [249, 381] width 23 height 23
